Goal: Task Accomplishment & Management: Complete application form

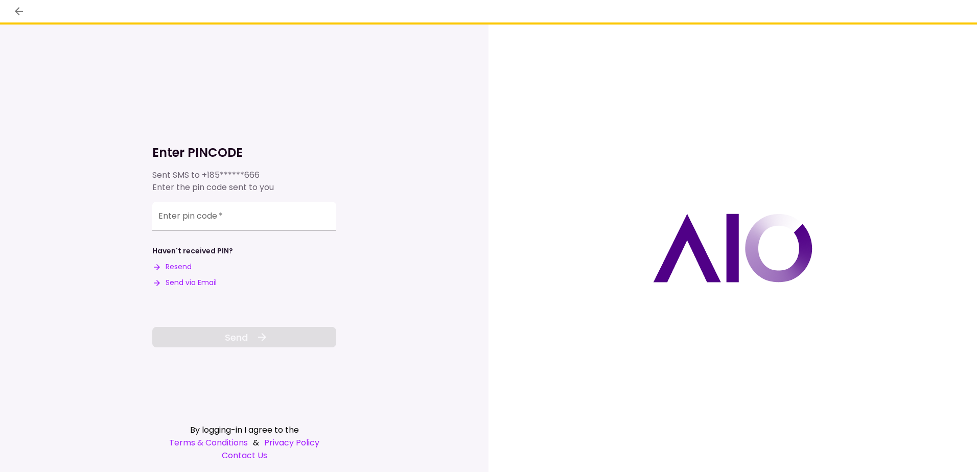
click at [209, 215] on input "Enter pin code   *" at bounding box center [244, 216] width 184 height 29
type input "******"
click at [236, 337] on span "Send" at bounding box center [236, 338] width 23 height 14
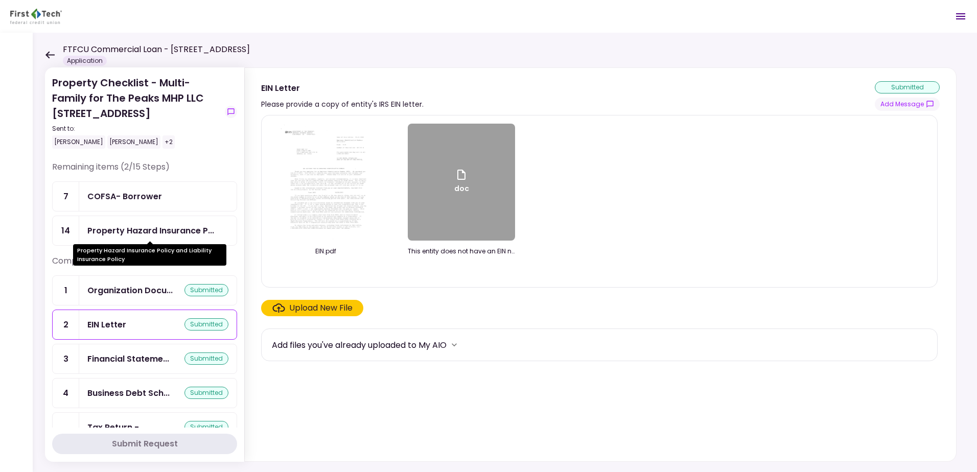
click at [158, 231] on div "Property Hazard Insurance P..." at bounding box center [150, 230] width 127 height 13
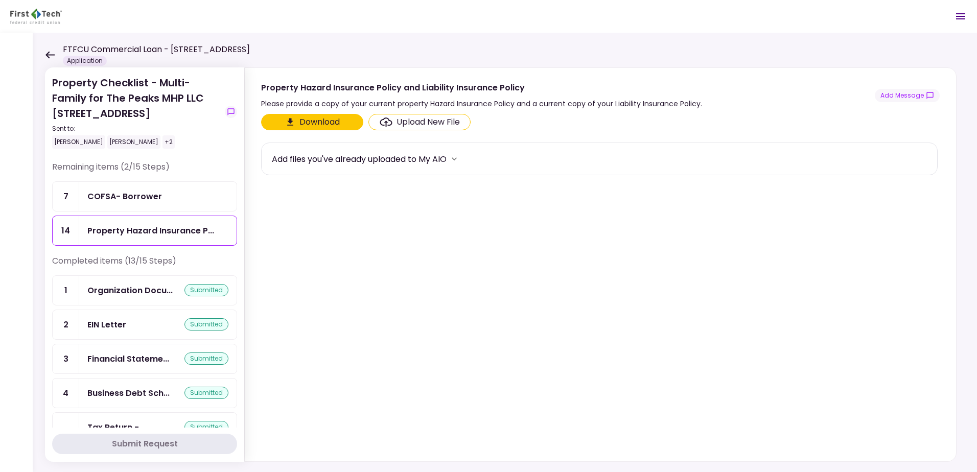
click at [418, 127] on div "Upload New File" at bounding box center [428, 122] width 63 height 12
click at [0, 0] on input "Upload New File" at bounding box center [0, 0] width 0 height 0
click at [400, 120] on div "Upload New File" at bounding box center [428, 122] width 63 height 12
click at [0, 0] on input "Upload New File" at bounding box center [0, 0] width 0 height 0
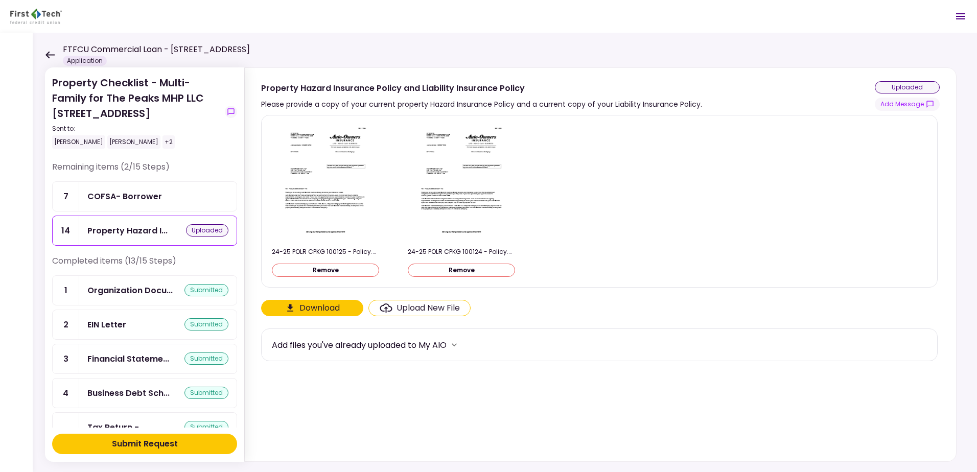
click at [148, 448] on div "Submit Request" at bounding box center [145, 444] width 66 height 12
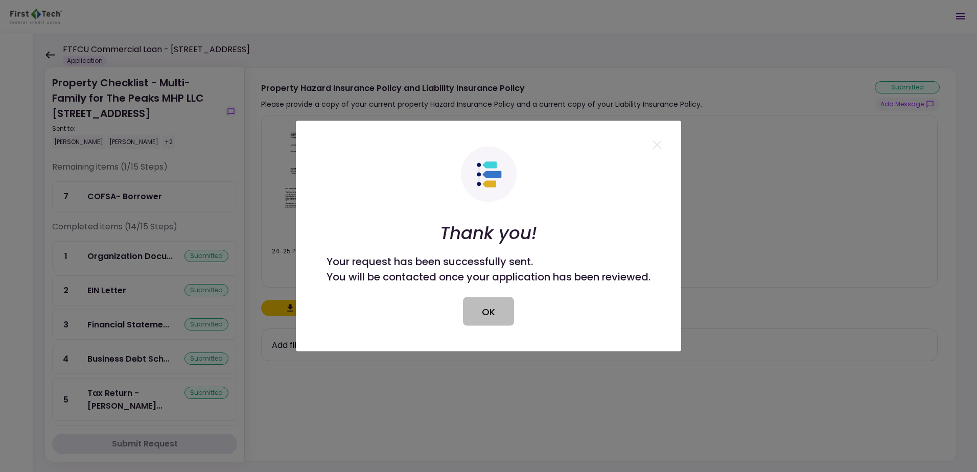
click at [493, 311] on button "OK" at bounding box center [488, 311] width 51 height 29
